Goal: Download file/media

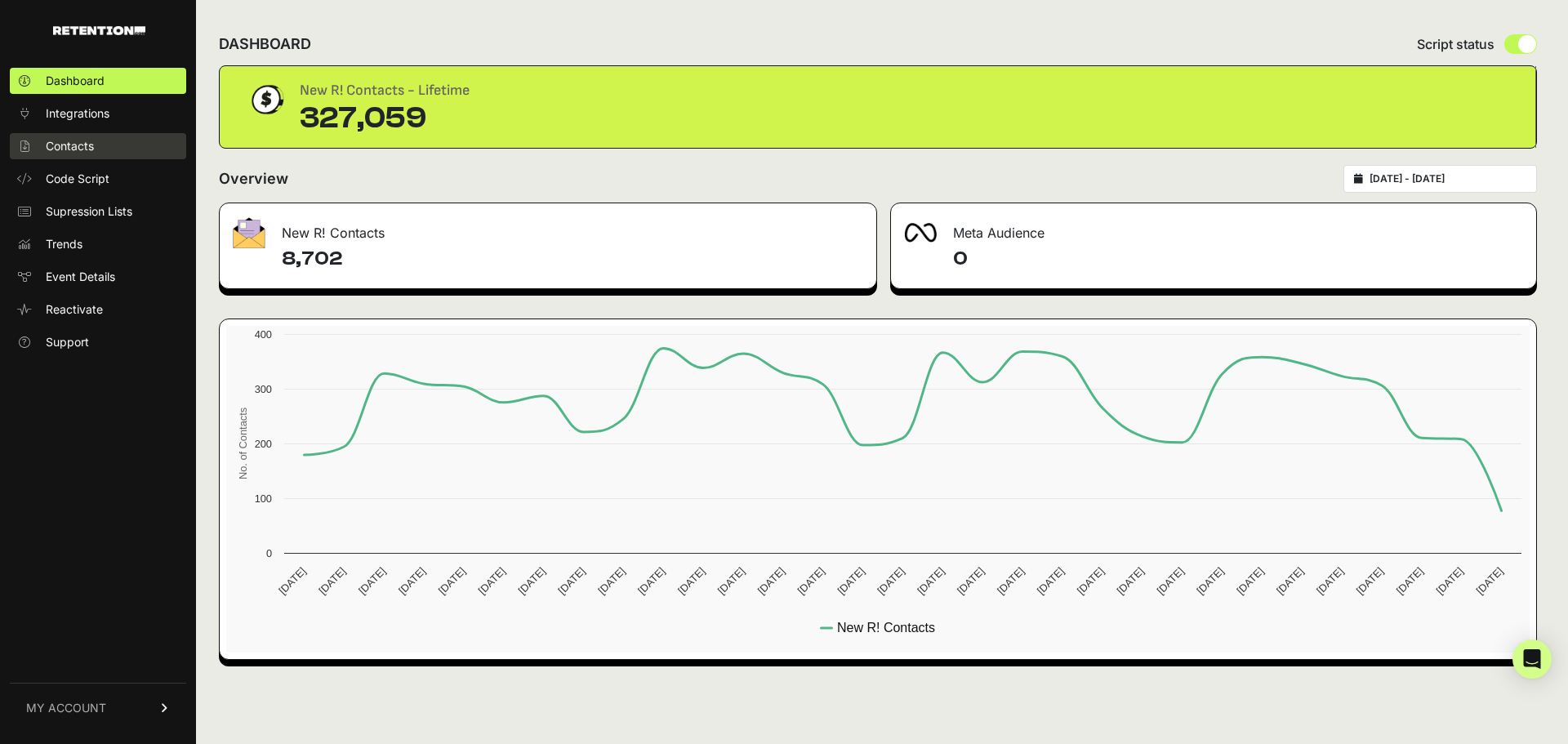
click at [89, 140] on span "Contacts" at bounding box center [70, 146] width 49 height 16
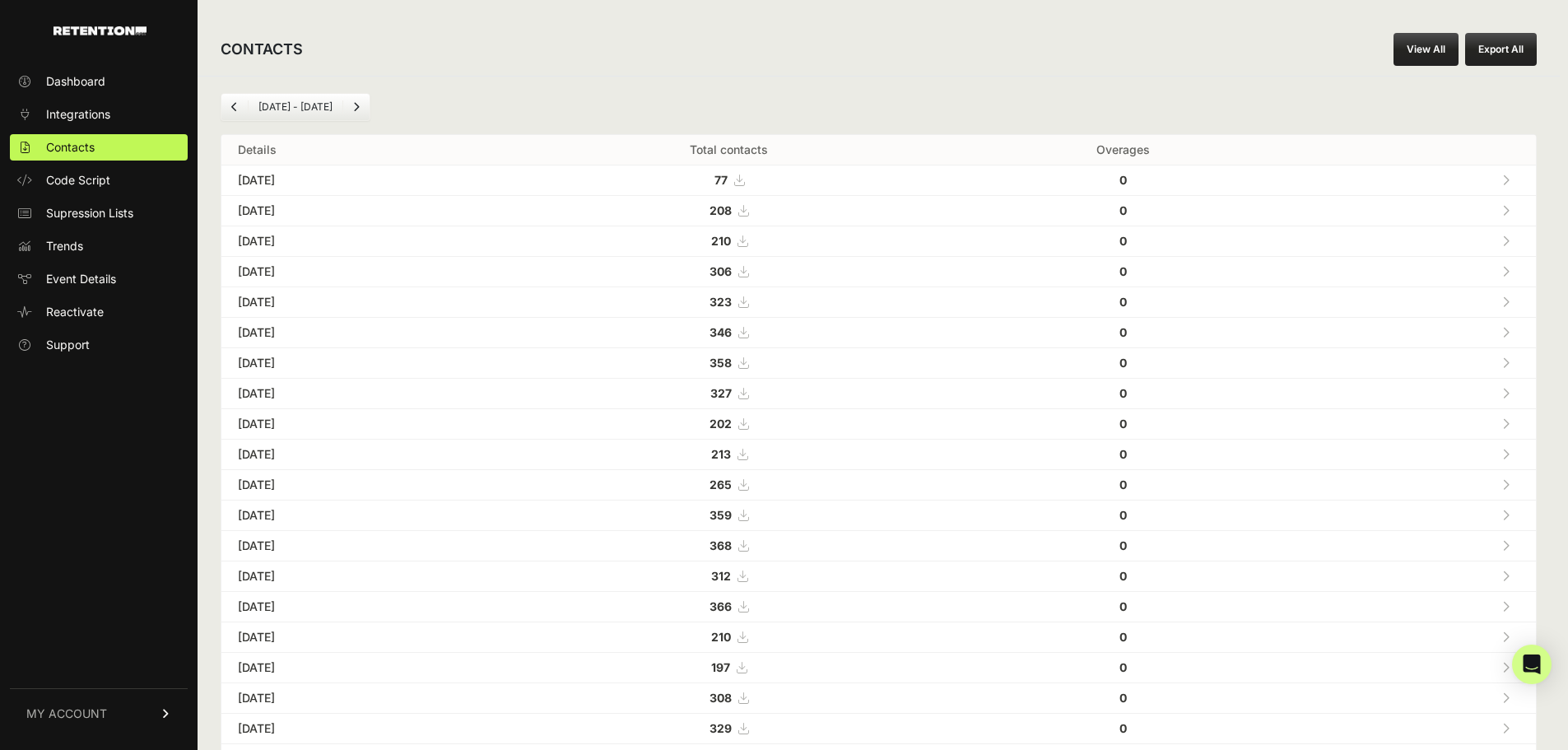
click at [1435, 43] on link "View All" at bounding box center [1426, 49] width 65 height 33
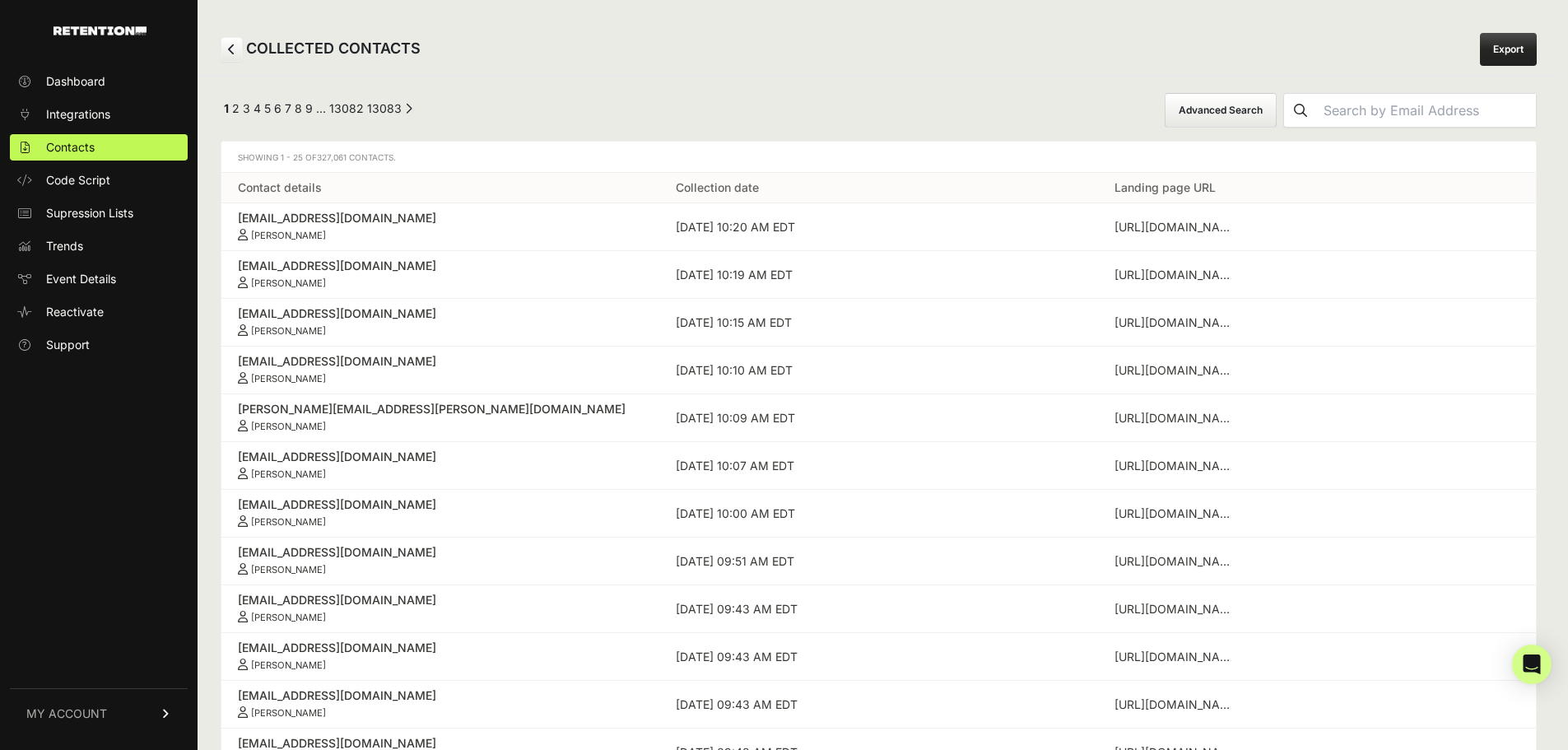
click at [1537, 49] on link "Export" at bounding box center [1508, 49] width 57 height 33
